Goal: Task Accomplishment & Management: Manage account settings

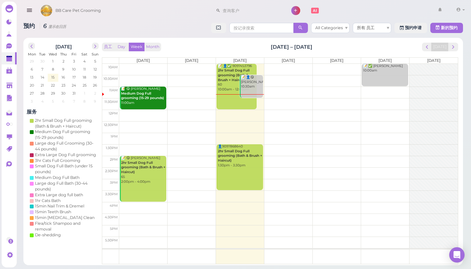
click at [279, 66] on td at bounding box center [288, 70] width 338 height 12
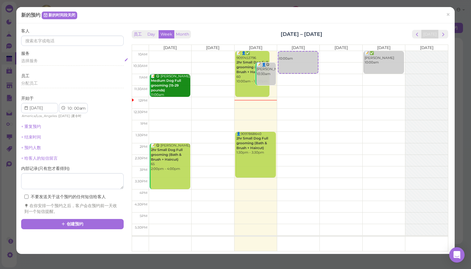
click at [52, 61] on div "选择服务" at bounding box center [72, 61] width 102 height 6
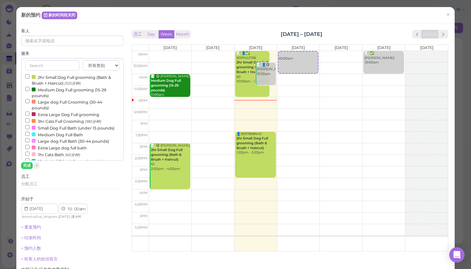
click at [27, 111] on input "Extra Large Dog Full grooming" at bounding box center [27, 113] width 4 height 4
click at [25, 166] on button "完成" at bounding box center [27, 165] width 12 height 7
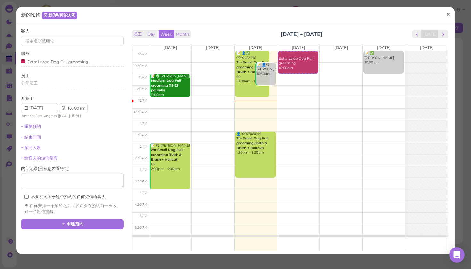
click at [446, 16] on span "×" at bounding box center [448, 14] width 4 height 9
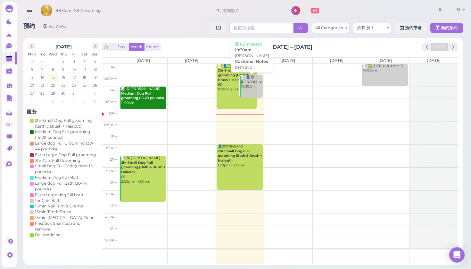
click at [256, 89] on link "📝 👤😋 [PERSON_NAME] Do 10:30am" at bounding box center [251, 86] width 23 height 23
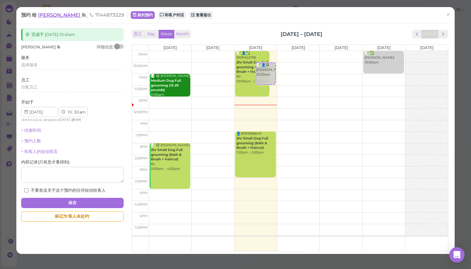
click at [53, 15] on span "[PERSON_NAME]" at bounding box center [59, 15] width 43 height 6
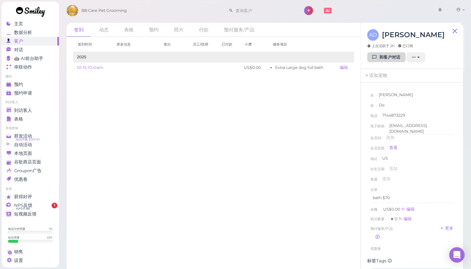
click at [385, 56] on link "和客户对话" at bounding box center [386, 57] width 38 height 10
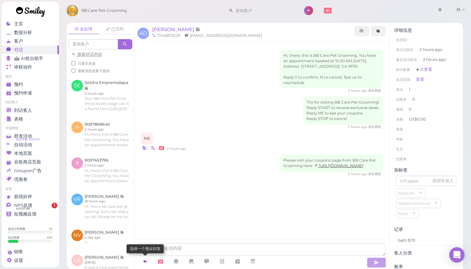
click at [145, 260] on icon at bounding box center [144, 261] width 5 height 6
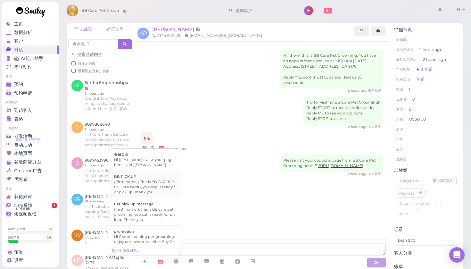
click at [143, 194] on div "{{first_name}} This is BB CARER PET GROOMING, you dog is ready for pick up. Tha…" at bounding box center [145, 186] width 62 height 15
type textarea "{{first_name}} This is BB CARER PET GROOMING, you dog is ready for pick up. Tha…"
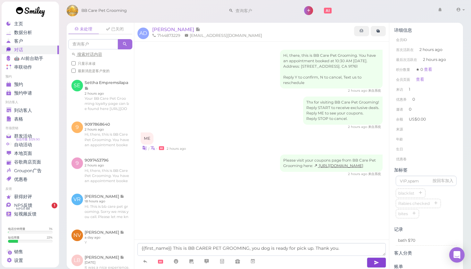
click at [376, 261] on icon "button" at bounding box center [376, 262] width 5 height 6
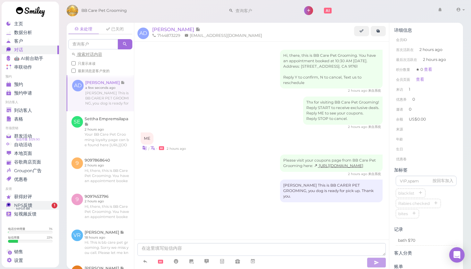
click at [39, 203] on div "NPS反馈" at bounding box center [29, 204] width 46 height 5
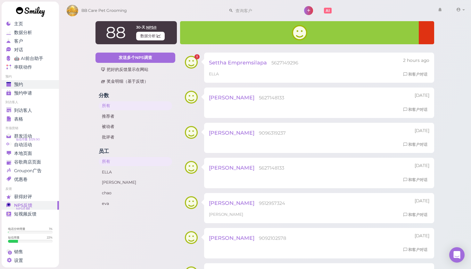
click at [19, 85] on span "预约" at bounding box center [18, 84] width 9 height 5
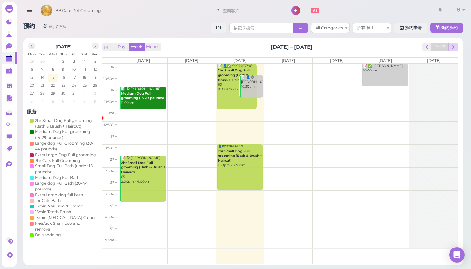
click at [452, 48] on span "next" at bounding box center [453, 47] width 6 height 6
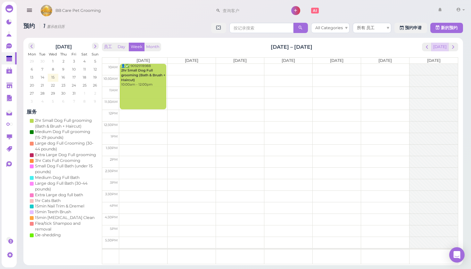
click at [438, 45] on button "[DATE]" at bounding box center [439, 47] width 17 height 9
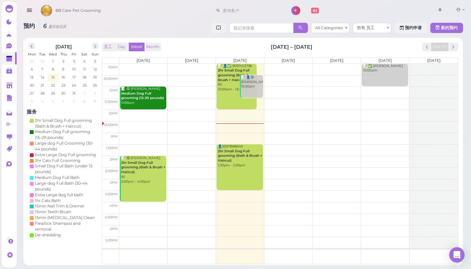
click at [287, 64] on td at bounding box center [288, 70] width 338 height 12
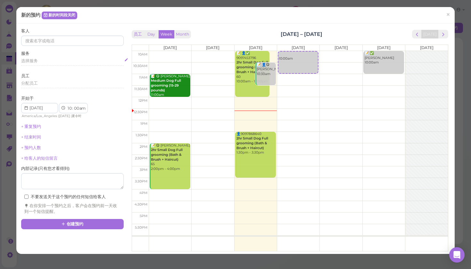
click at [31, 61] on span "选择服务" at bounding box center [29, 60] width 17 height 5
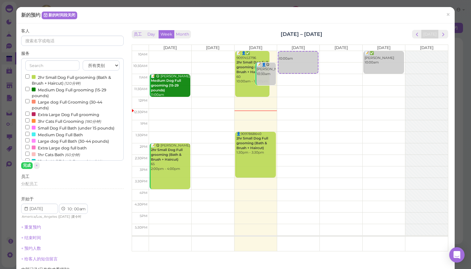
click at [28, 75] on input "2hr Small Dog Full grooming (Bath & Brush + Haircut) (120分钟)" at bounding box center [27, 76] width 4 height 4
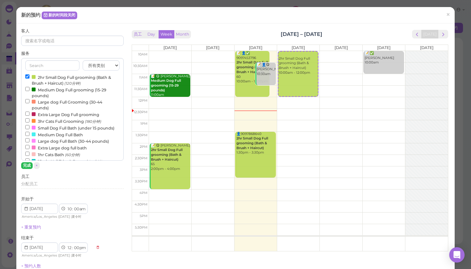
click at [26, 163] on button "完成" at bounding box center [27, 165] width 12 height 7
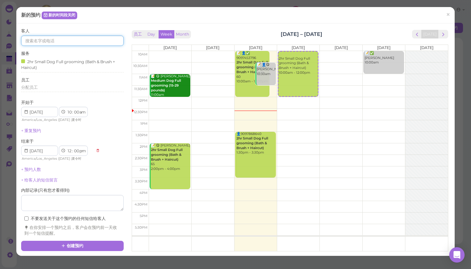
click at [55, 41] on input at bounding box center [72, 41] width 102 height 10
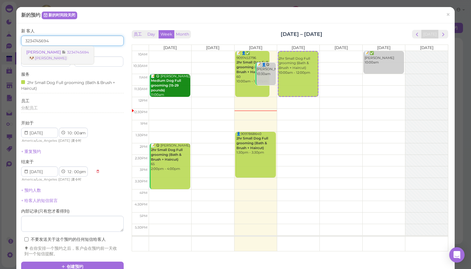
type input "3234745694"
click at [55, 55] on link "[PERSON_NAME] 3234745694 🐶 [PERSON_NAME]" at bounding box center [57, 55] width 72 height 18
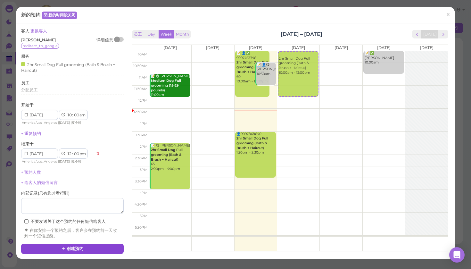
click at [80, 243] on button "创建预约" at bounding box center [72, 248] width 102 height 10
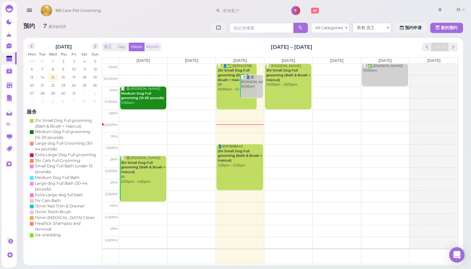
click at [329, 66] on td at bounding box center [288, 70] width 338 height 12
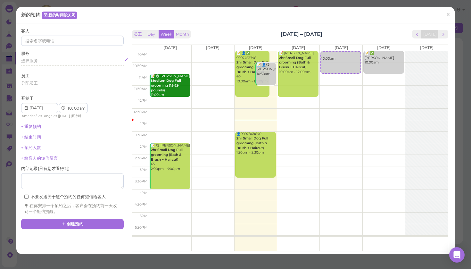
click at [35, 61] on span "选择服务" at bounding box center [29, 60] width 17 height 5
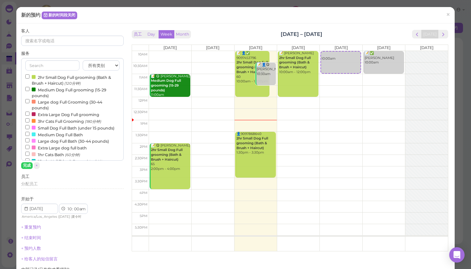
click at [28, 74] on input "2hr Small Dog Full grooming (Bath & Brush + Haircut) (120分钟)" at bounding box center [27, 76] width 4 height 4
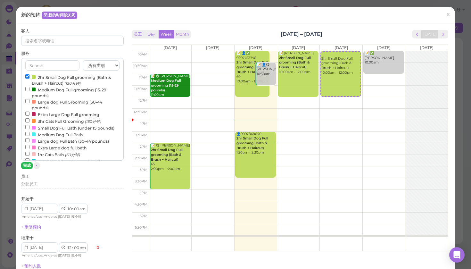
click at [27, 163] on button "完成" at bounding box center [27, 165] width 12 height 7
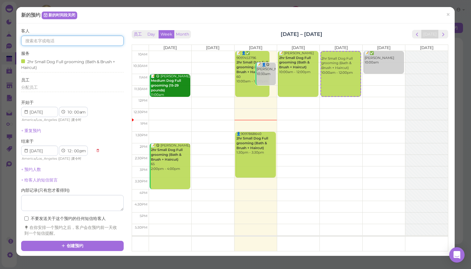
click at [45, 42] on input at bounding box center [72, 41] width 102 height 10
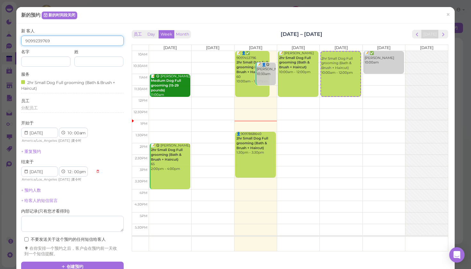
type input "9099239769"
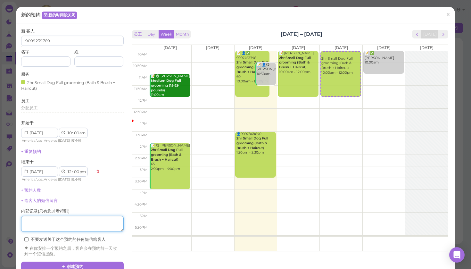
click at [68, 221] on textarea at bounding box center [72, 224] width 102 height 16
type textarea "60+10matting=70"
click at [114, 187] on div "+ 预约人数" at bounding box center [72, 190] width 102 height 6
click at [448, 16] on span "×" at bounding box center [448, 14] width 4 height 9
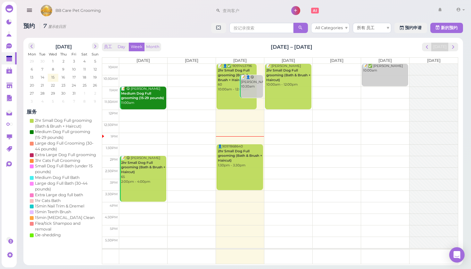
click at [312, 64] on td at bounding box center [288, 70] width 338 height 12
